Goal: Task Accomplishment & Management: Manage account settings

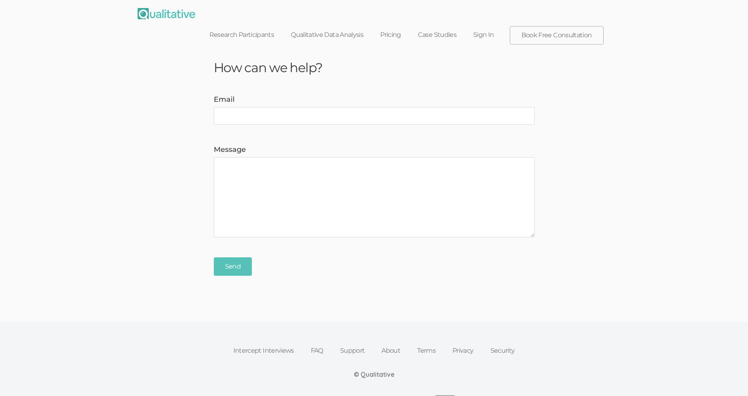
click at [491, 26] on link "Sign In" at bounding box center [484, 35] width 38 height 18
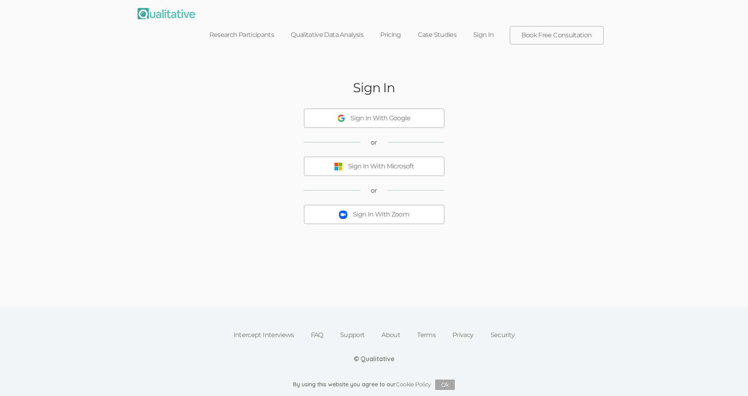
click at [391, 210] on div "Sign In With Zoom" at bounding box center [381, 214] width 56 height 9
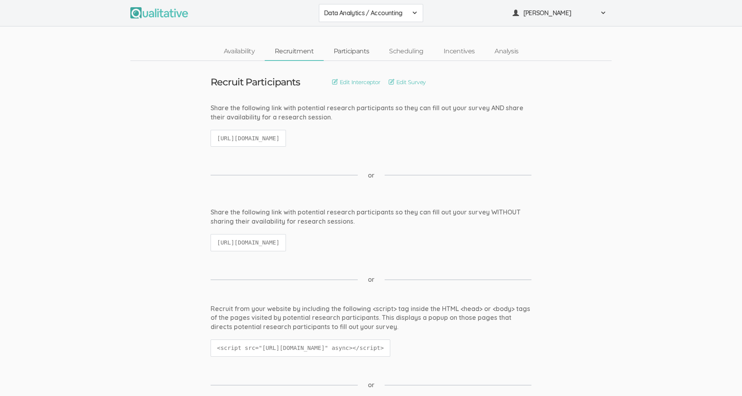
click at [349, 50] on link "Participants" at bounding box center [351, 51] width 55 height 17
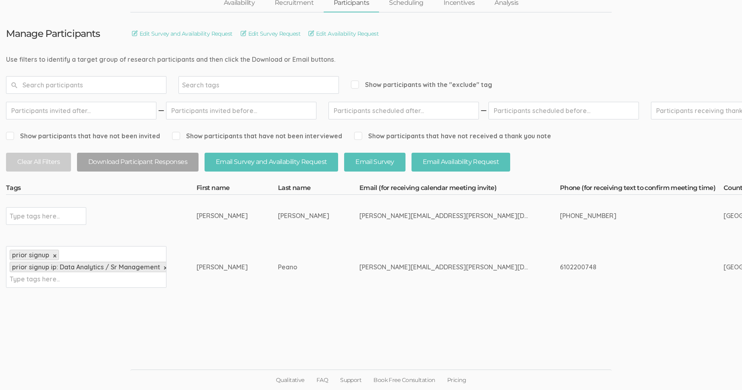
scroll to position [8, 0]
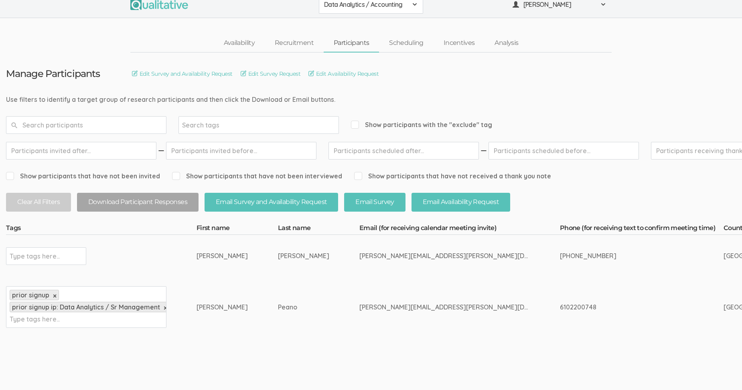
click at [414, 6] on span at bounding box center [415, 4] width 6 height 6
click at [395, 24] on span "Data Analytics / Non-accounting" at bounding box center [371, 22] width 94 height 9
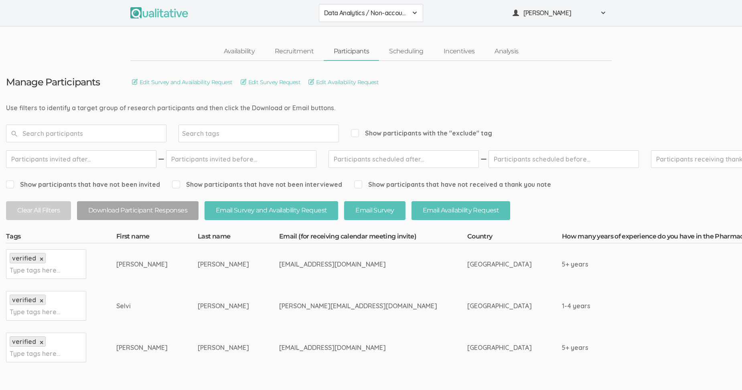
click at [418, 7] on button "Data Analytics / Non-accounting" at bounding box center [371, 13] width 104 height 18
click at [399, 49] on span "Data Analytics / Sr Management" at bounding box center [371, 49] width 94 height 9
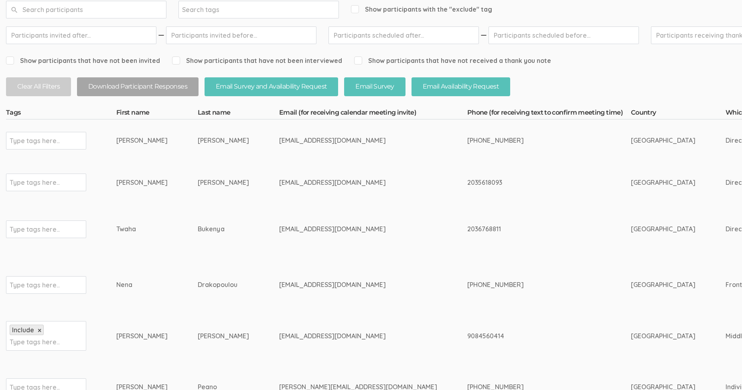
scroll to position [124, 0]
